Goal: Check status: Check status

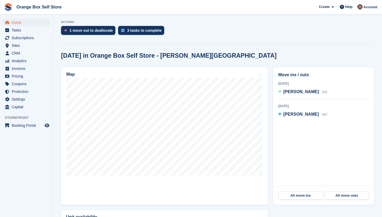
scroll to position [105, 0]
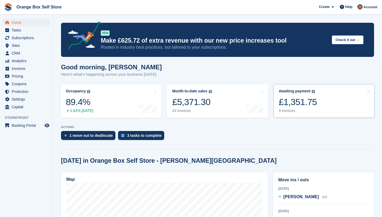
click at [305, 101] on div "£1,351.75" at bounding box center [298, 102] width 38 height 11
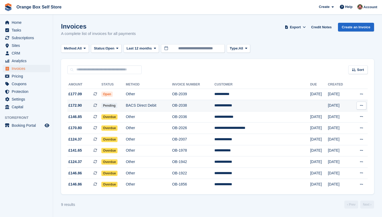
scroll to position [2, 0]
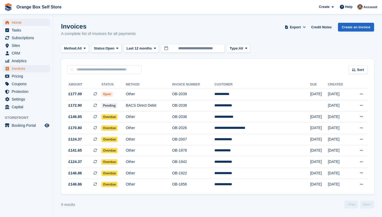
click at [18, 24] on span "Home" at bounding box center [28, 22] width 32 height 7
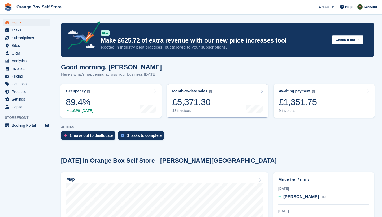
click at [208, 103] on div "£5,371.30" at bounding box center [192, 102] width 40 height 11
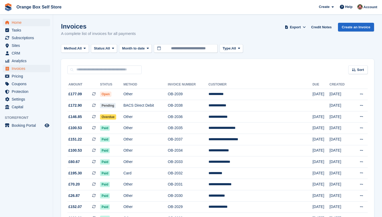
click at [18, 22] on span "Home" at bounding box center [28, 22] width 32 height 7
